Goal: Information Seeking & Learning: Learn about a topic

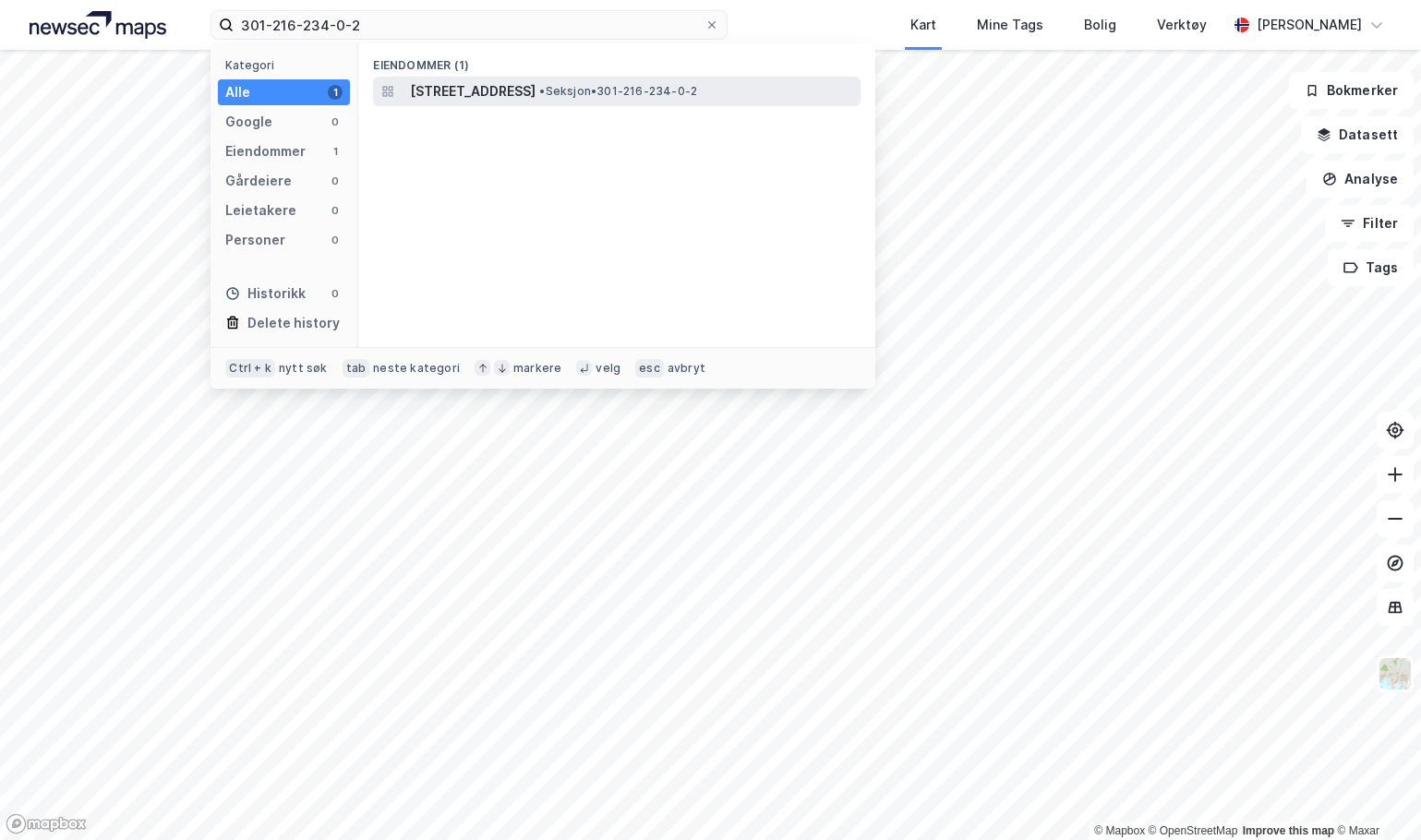
type input "301-216-234-0-2"
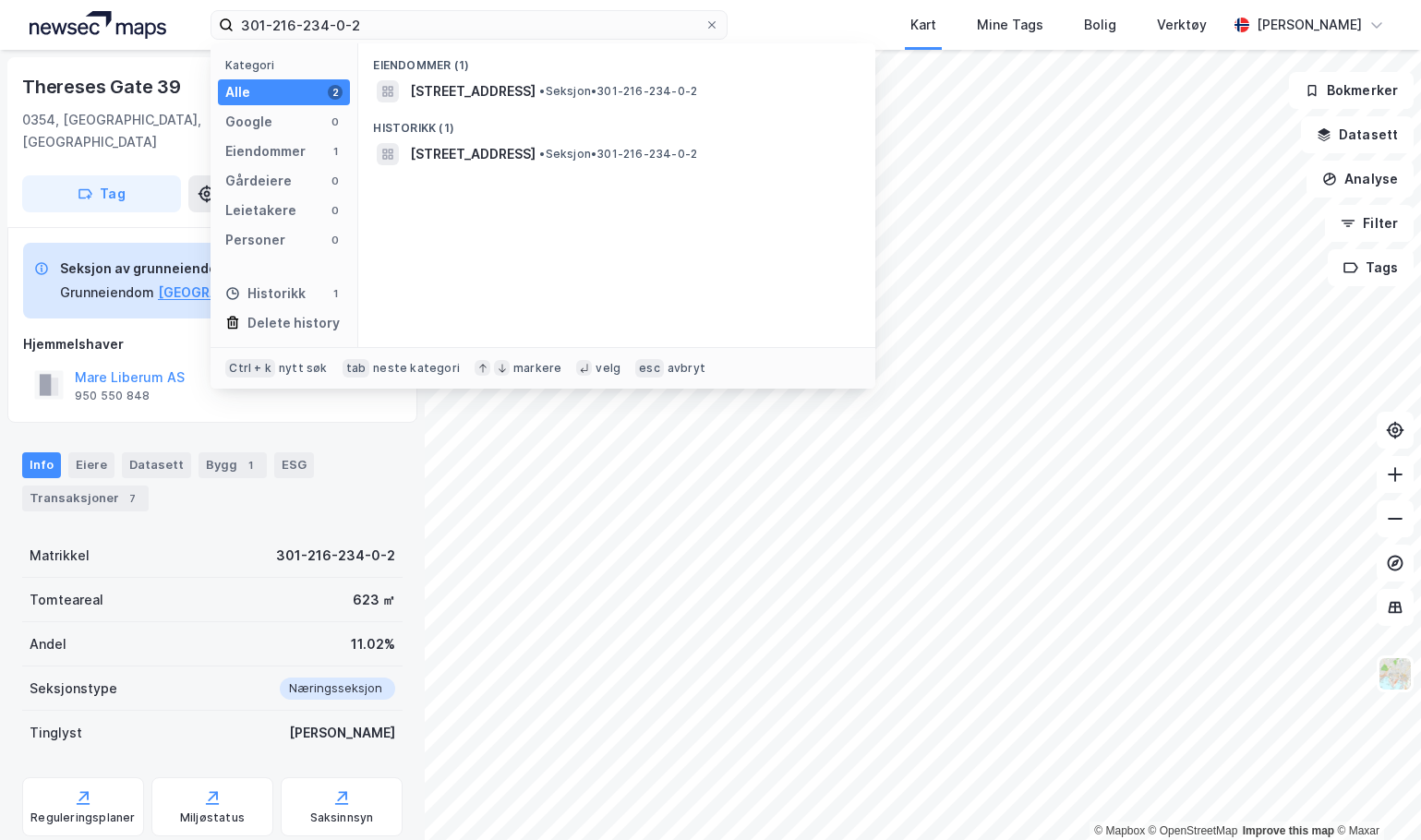
click at [101, 547] on div "Matrikkel 301-216-234-0-2" at bounding box center [212, 556] width 381 height 45
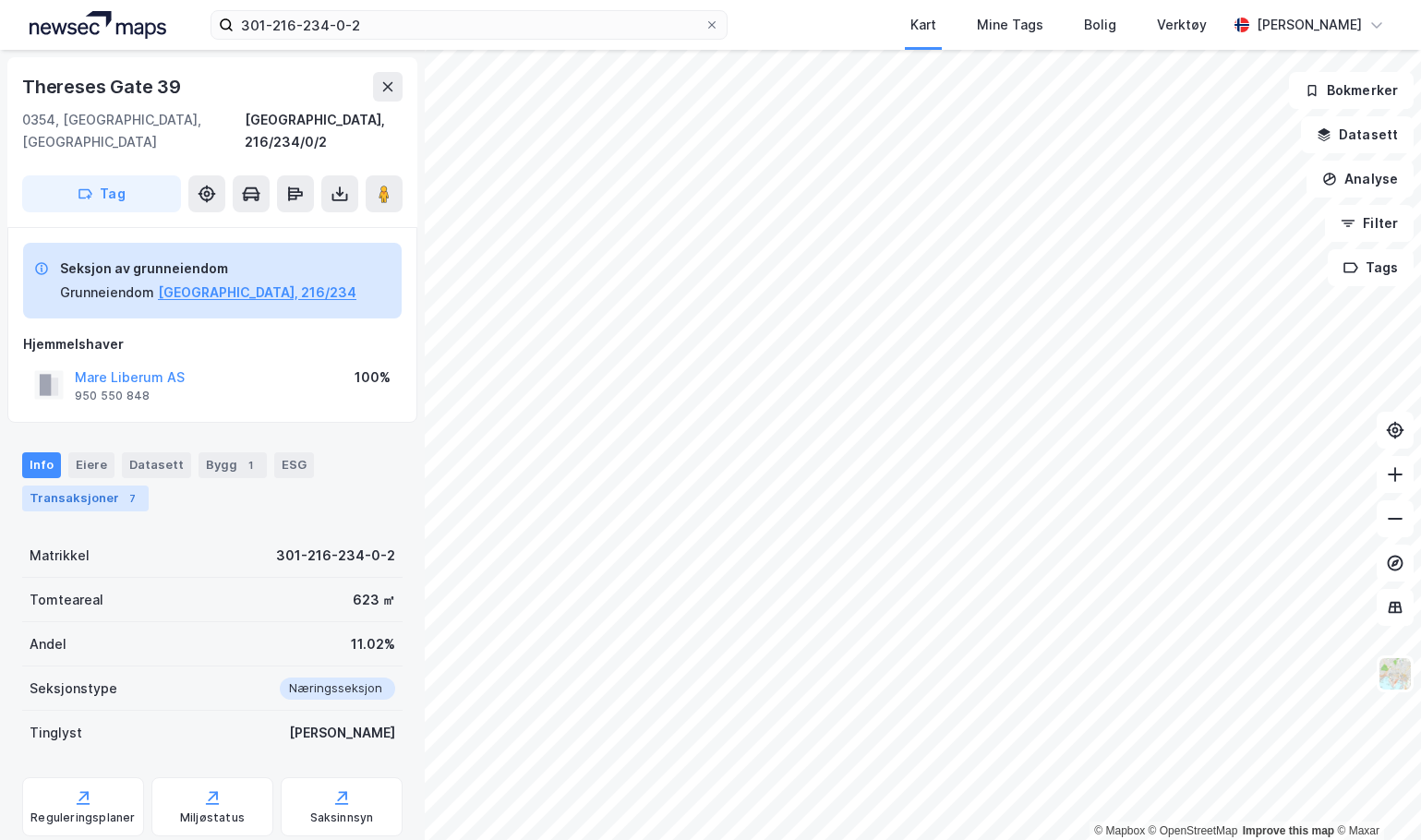
click at [113, 488] on div "Transaksjoner 7" at bounding box center [86, 499] width 127 height 26
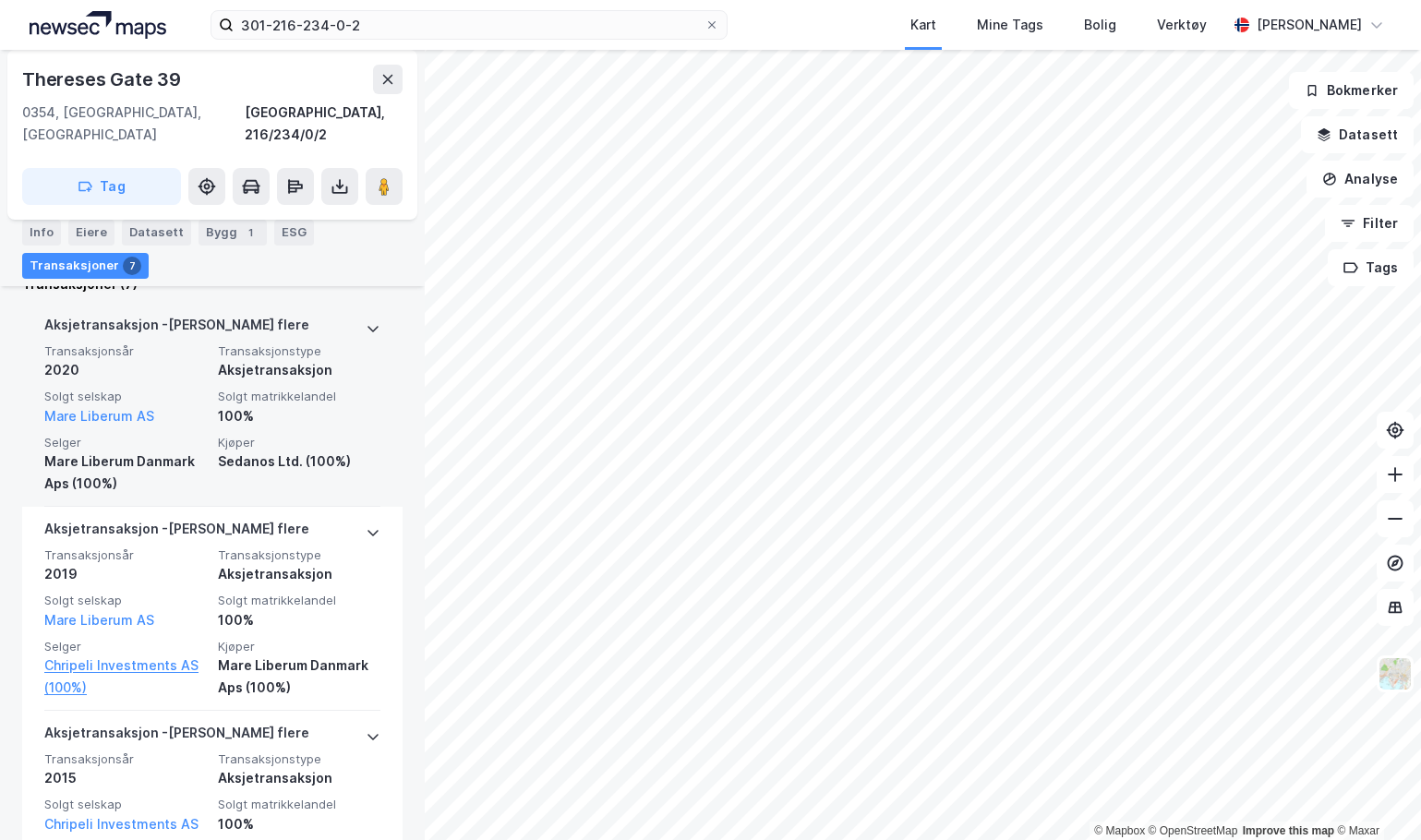
scroll to position [461, 0]
